Goal: Book appointment/travel/reservation

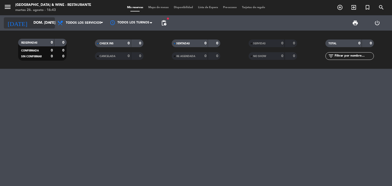
click at [41, 21] on input "dom. [DATE]" at bounding box center [55, 22] width 49 height 9
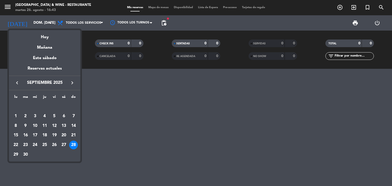
click at [16, 83] on icon "keyboard_arrow_left" at bounding box center [17, 83] width 6 height 6
click at [26, 145] on div "26" at bounding box center [25, 145] width 9 height 9
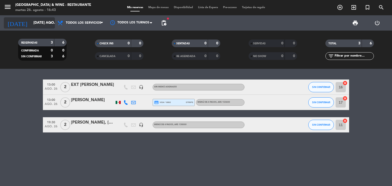
click at [43, 25] on input "[DATE] ago." at bounding box center [55, 22] width 49 height 9
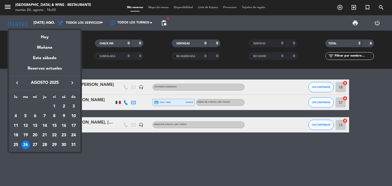
click at [33, 145] on div "27" at bounding box center [35, 145] width 9 height 9
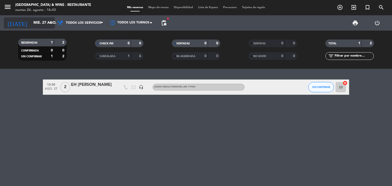
click at [34, 24] on input "mié. 27 ago." at bounding box center [55, 22] width 49 height 9
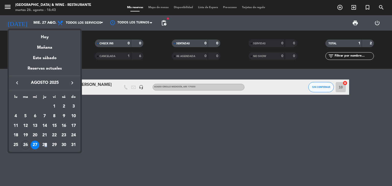
click at [46, 143] on div "28" at bounding box center [44, 145] width 9 height 9
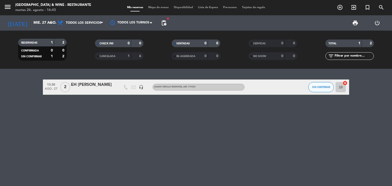
type input "jue. 28 ago."
click at [48, 24] on icon "arrow_drop_down" at bounding box center [51, 23] width 6 height 6
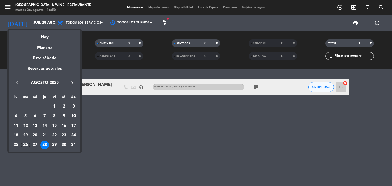
click at [157, 114] on div at bounding box center [196, 93] width 392 height 186
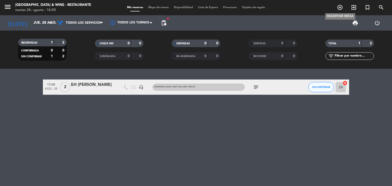
click at [340, 6] on icon "add_circle_outline" at bounding box center [340, 7] width 6 height 6
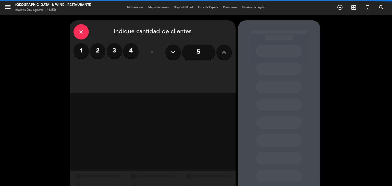
click at [95, 52] on label "2" at bounding box center [97, 50] width 15 height 15
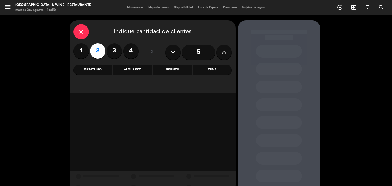
click at [208, 69] on div "Cena" at bounding box center [212, 70] width 39 height 10
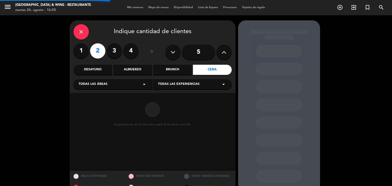
click at [107, 86] on div "Todas las áreas arrow_drop_down" at bounding box center [113, 84] width 79 height 10
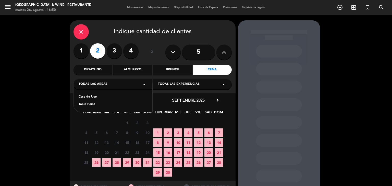
click at [98, 95] on div "Casa de Uco" at bounding box center [113, 97] width 69 height 5
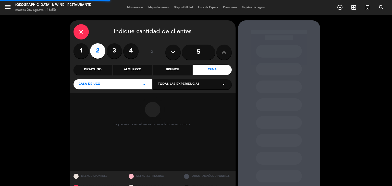
click at [173, 85] on span "Todas las experiencias" at bounding box center [179, 84] width 42 height 5
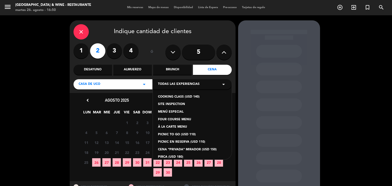
click at [168, 127] on div "À LA CARTE MENU" at bounding box center [192, 127] width 69 height 5
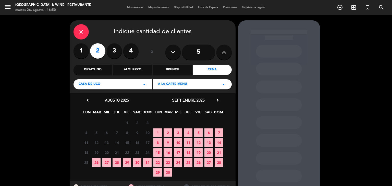
click at [97, 163] on span "26" at bounding box center [96, 163] width 8 height 8
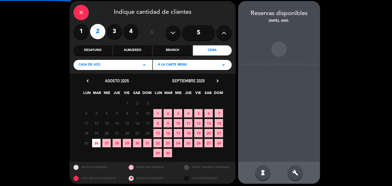
scroll to position [20, 0]
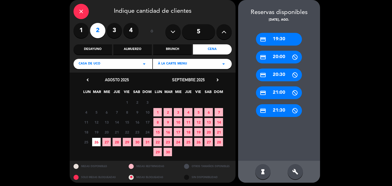
click at [277, 75] on div "credit_card 20:30" at bounding box center [279, 75] width 46 height 13
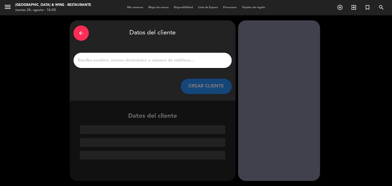
scroll to position [0, 0]
click at [188, 62] on input "1" at bounding box center [152, 60] width 151 height 7
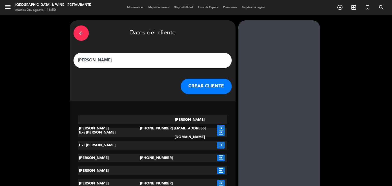
type input "[PERSON_NAME]"
click at [220, 125] on icon "exit_to_app" at bounding box center [220, 128] width 7 height 7
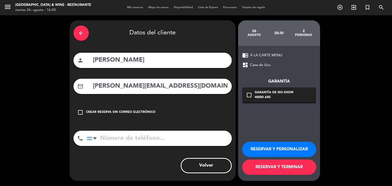
type input "[PHONE_NUMBER]"
click at [277, 146] on button "RESERVAR Y PERSONALIZAR" at bounding box center [279, 149] width 74 height 15
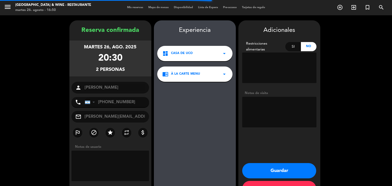
scroll to position [18, 0]
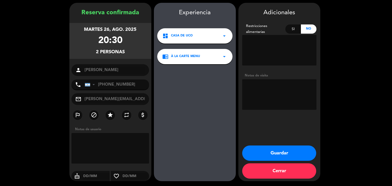
click at [275, 155] on button "Guardar" at bounding box center [279, 153] width 74 height 15
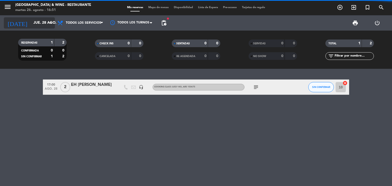
click at [42, 21] on input "jue. 28 ago." at bounding box center [55, 22] width 49 height 9
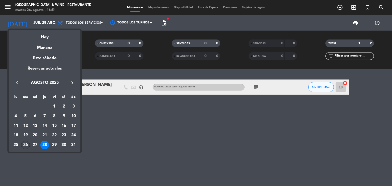
click at [26, 144] on div "26" at bounding box center [25, 145] width 9 height 9
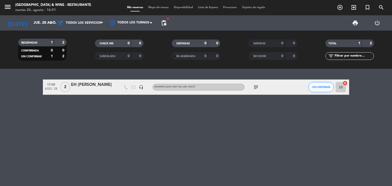
type input "[DATE] ago."
